Goal: Information Seeking & Learning: Learn about a topic

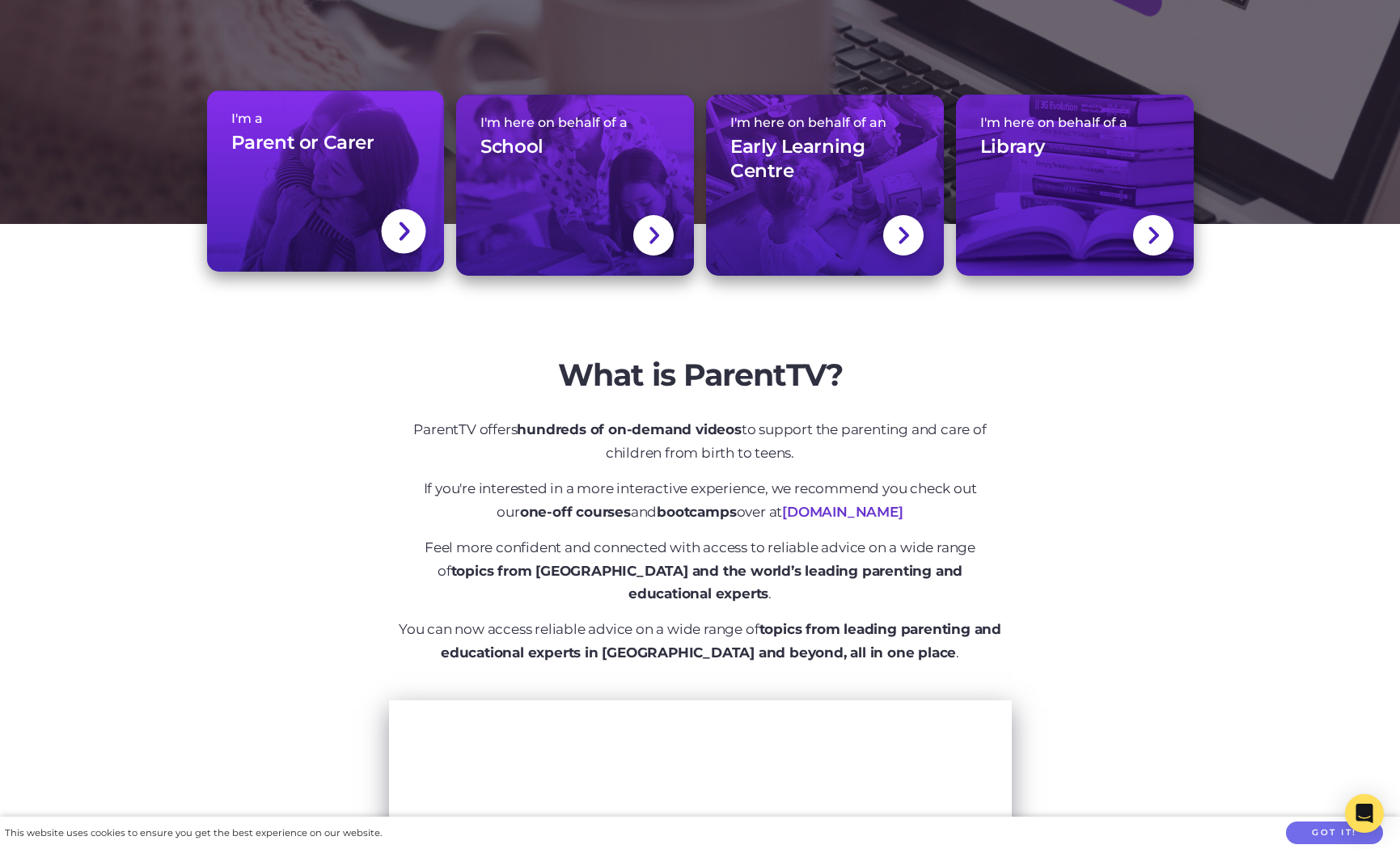
scroll to position [401, 0]
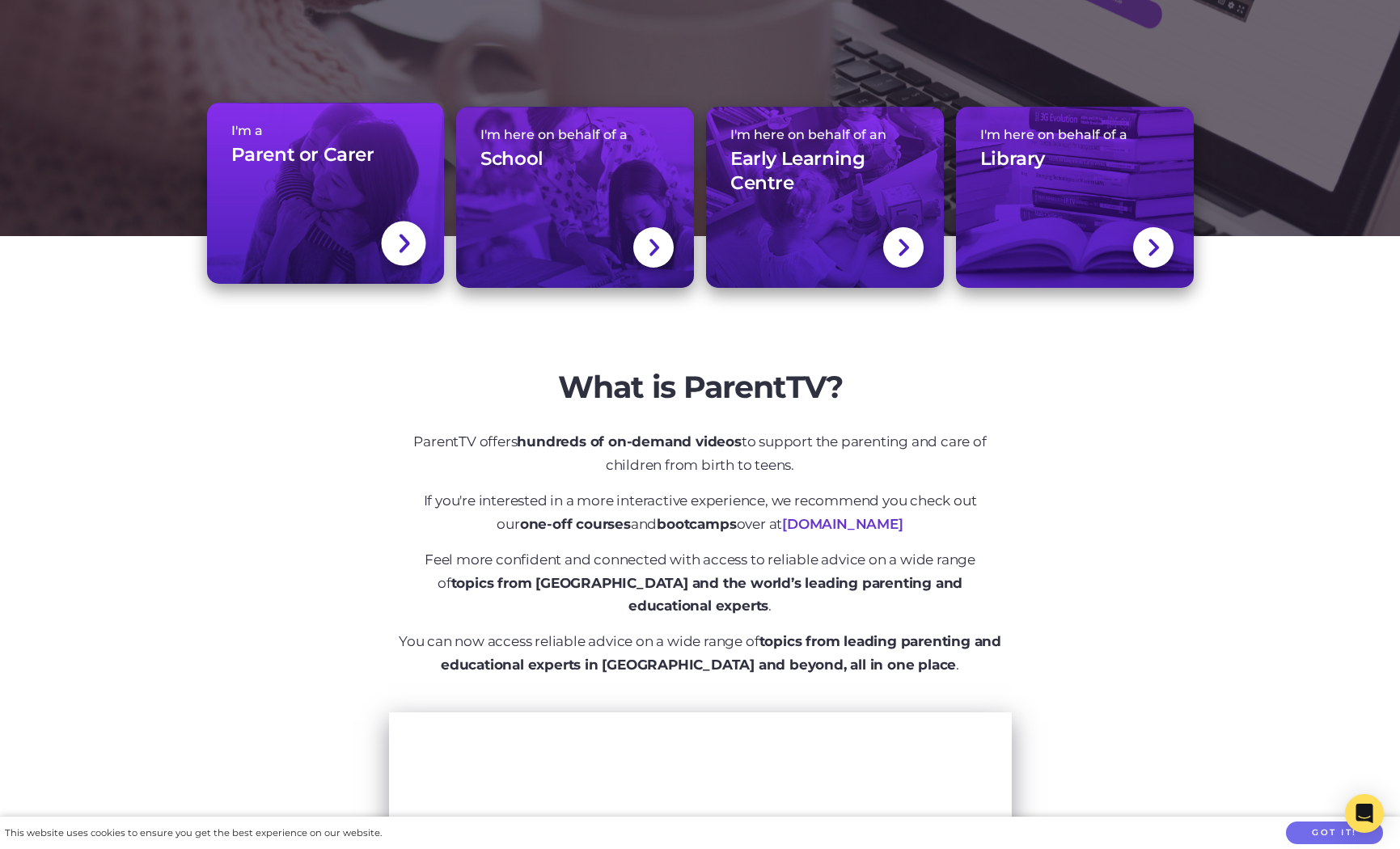
click at [405, 270] on link "I'm a Parent or Carer" at bounding box center [326, 193] width 238 height 182
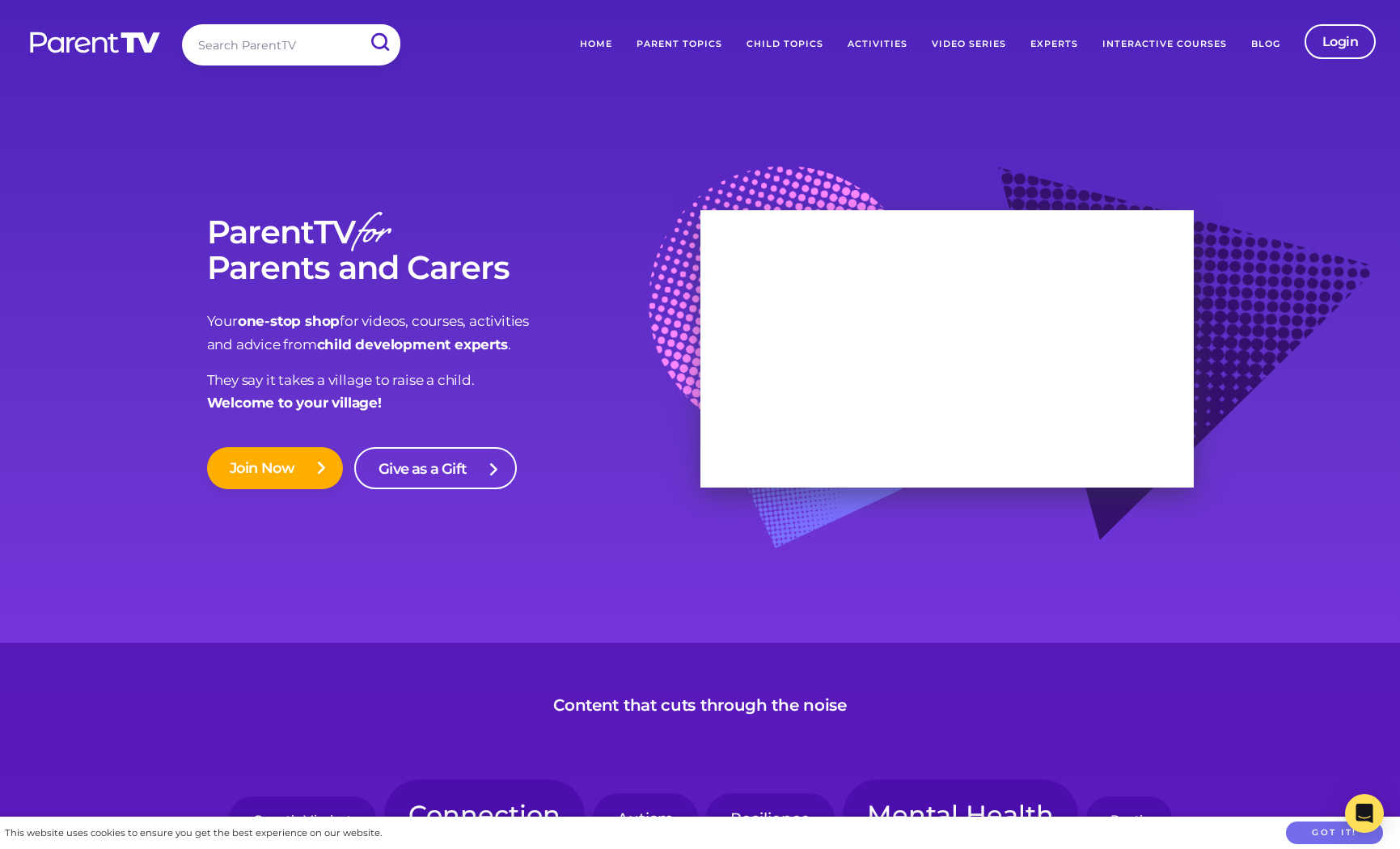
click at [699, 47] on link "Parent Topics" at bounding box center [679, 44] width 110 height 40
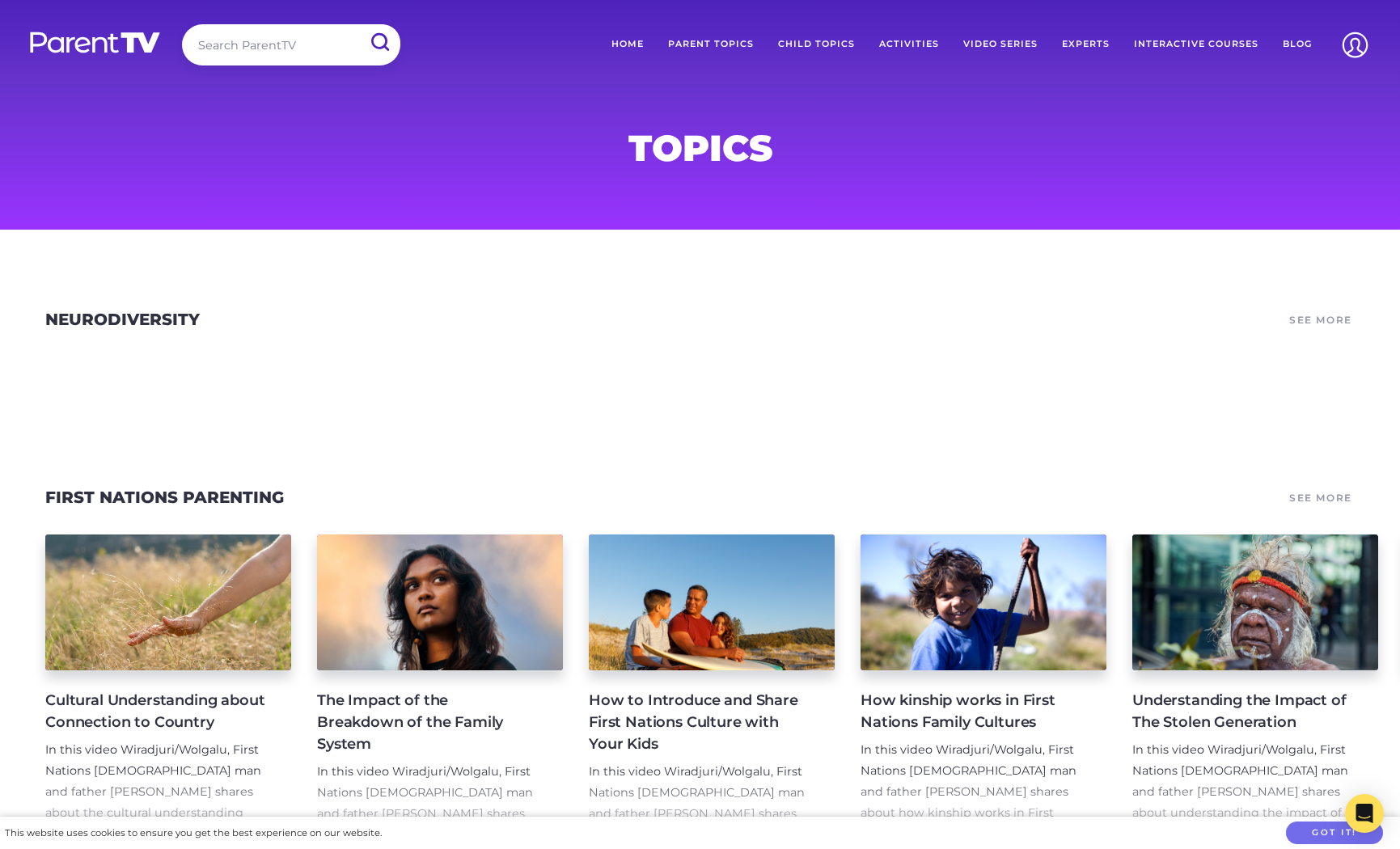
click at [1173, 37] on link "Interactive Courses" at bounding box center [1196, 44] width 149 height 40
